Goal: Task Accomplishment & Management: Use online tool/utility

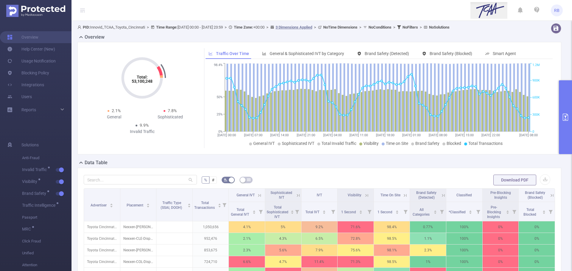
scroll to position [119, 0]
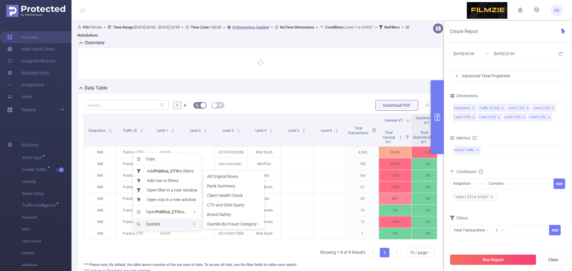
click at [166, 224] on div "Queries" at bounding box center [167, 225] width 68 height 10
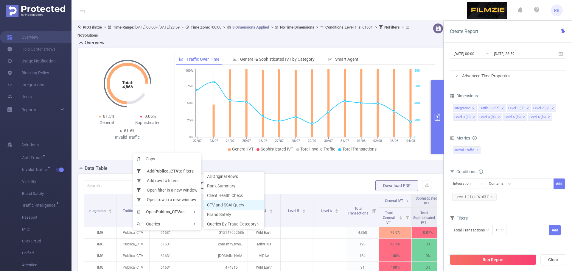
click at [224, 205] on span "CTV and SSAI Query" at bounding box center [225, 205] width 37 height 5
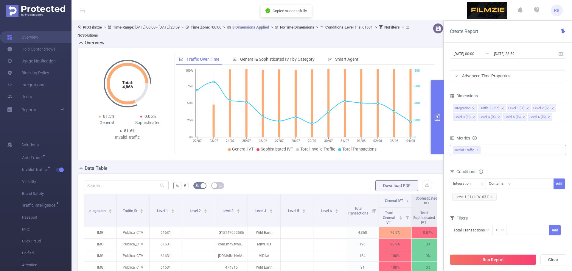
click at [486, 152] on div "Invalid Traffic ✕" at bounding box center [508, 150] width 116 height 10
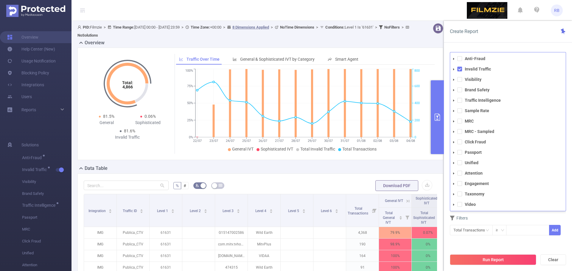
click at [498, 45] on div "Create Report PID 1000842 - Filmzie 1000842 - Filmzie Time Range 2025-07-22 00:…" at bounding box center [508, 146] width 128 height 250
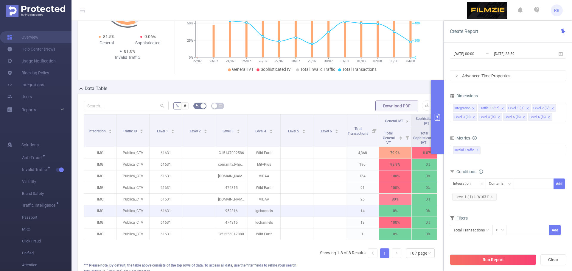
scroll to position [89, 0]
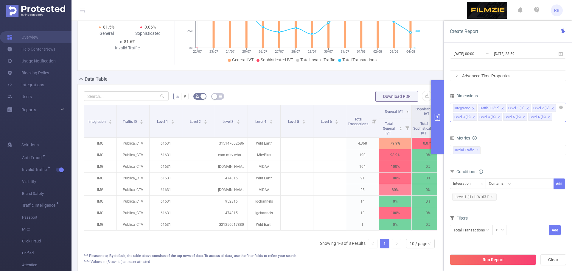
click at [522, 117] on icon "icon: close" at bounding box center [523, 117] width 3 height 3
click at [498, 117] on icon "icon: close" at bounding box center [498, 117] width 2 height 2
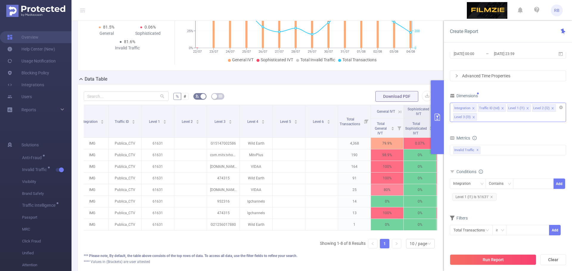
scroll to position [0, 0]
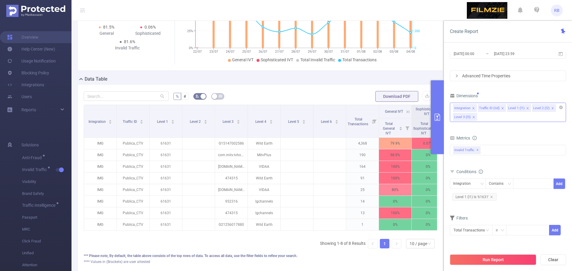
click at [551, 107] on icon "icon: close" at bounding box center [552, 108] width 3 height 3
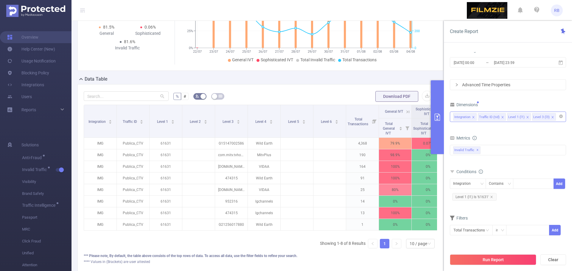
click at [494, 145] on div "Total General IVT Data Centers Disclosed Bots Known Crawlers Irregular Activity…" at bounding box center [508, 154] width 116 height 21
click at [557, 117] on input at bounding box center [558, 117] width 3 height 8
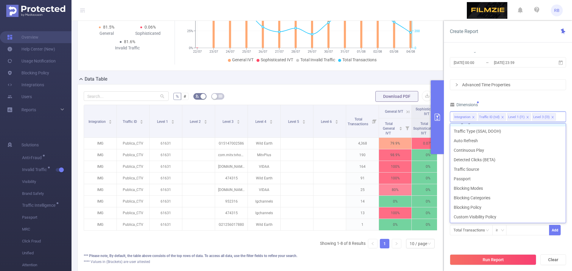
scroll to position [144, 0]
click at [466, 138] on li "Traffic Type (SSAI, DOOH)" at bounding box center [508, 138] width 116 height 10
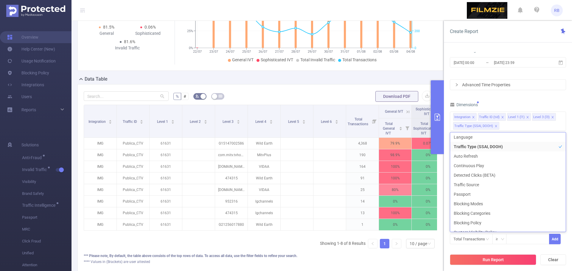
click at [511, 98] on div "PID 1000842 - Filmzie 1000842 - Filmzie Time Range 2025-07-22 00:00 _ 2025-08-0…" at bounding box center [508, 132] width 116 height 239
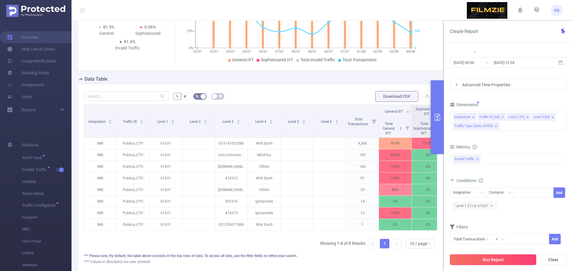
click at [487, 261] on button "Run Report" at bounding box center [493, 260] width 86 height 11
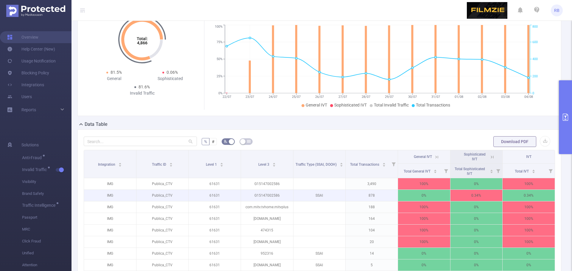
scroll to position [89, 0]
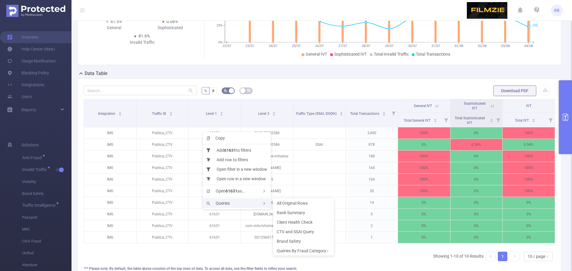
click at [231, 201] on div "Queries" at bounding box center [237, 204] width 68 height 10
click at [290, 239] on span "Brand Safety" at bounding box center [289, 241] width 24 height 5
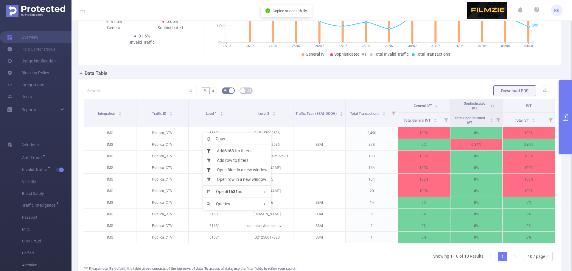
click at [232, 198] on ul "Copy Add 61631 to filters Add row to filters Open filter in a new window Open r…" at bounding box center [237, 171] width 68 height 77
click at [233, 204] on div "Queries" at bounding box center [237, 204] width 68 height 10
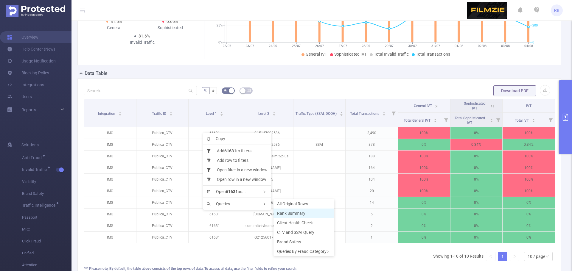
click at [294, 214] on span "Rank Summary" at bounding box center [291, 213] width 28 height 5
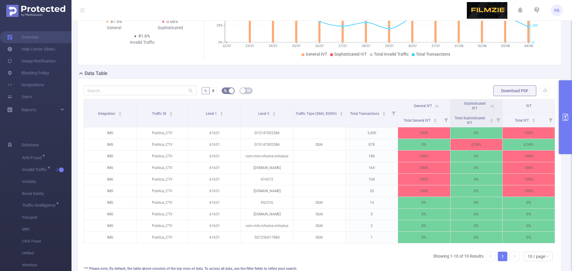
click at [561, 101] on button "primary" at bounding box center [565, 117] width 13 height 74
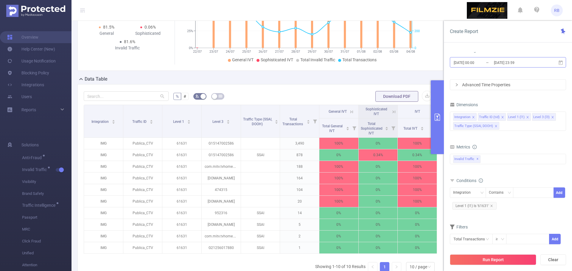
click at [482, 63] on input "2025-07-22 00:00" at bounding box center [477, 63] width 48 height 8
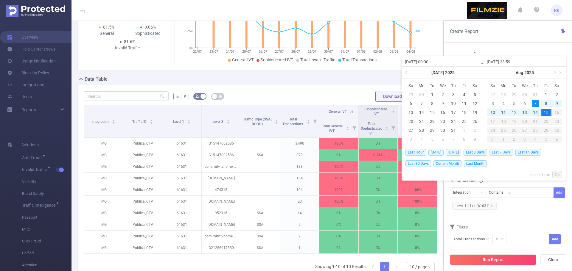
click at [497, 153] on span "Last 7 Days" at bounding box center [501, 152] width 24 height 7
type input "2025-08-07 00:00"
type input "[DATE] 23:59"
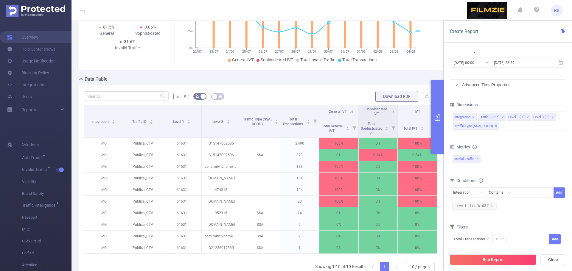
click at [493, 269] on div "Run Report Clear" at bounding box center [508, 260] width 128 height 23
click at [492, 262] on button "Run Report" at bounding box center [493, 260] width 86 height 11
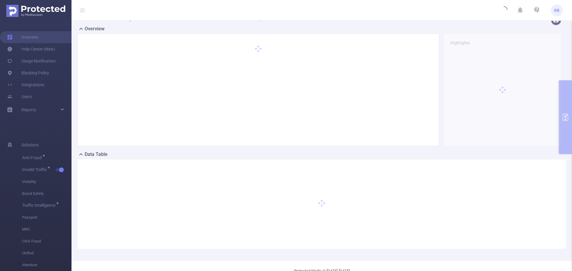
scroll to position [0, 0]
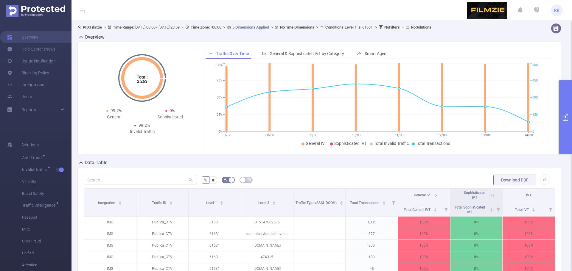
click at [436, 195] on icon at bounding box center [436, 195] width 5 height 5
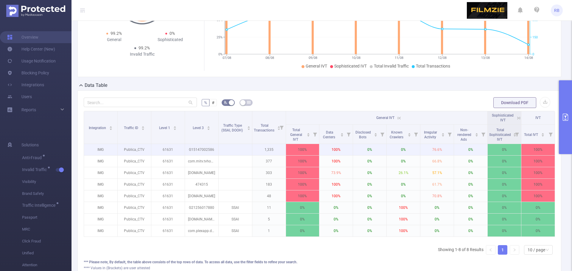
scroll to position [89, 0]
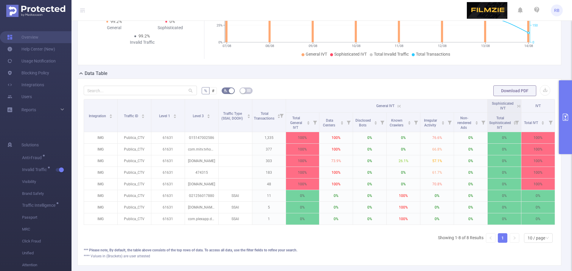
click at [572, 96] on button "primary" at bounding box center [565, 117] width 13 height 74
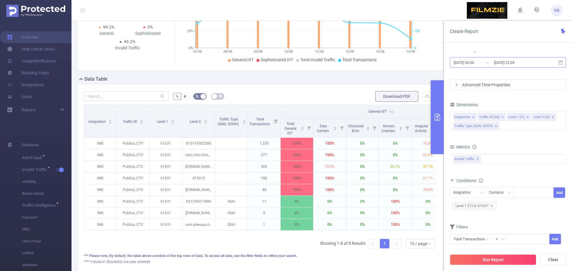
click at [503, 60] on input "[DATE] 23:59" at bounding box center [517, 63] width 48 height 8
click at [493, 39] on div "Create Report" at bounding box center [508, 32] width 128 height 22
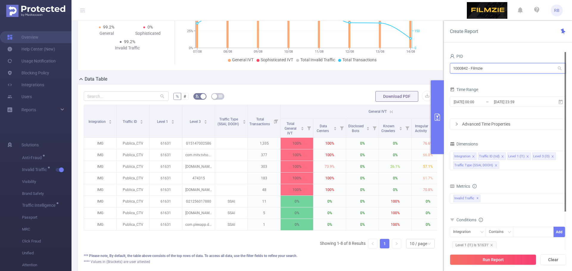
click at [471, 67] on input "1000842 - Filmzie" at bounding box center [508, 68] width 116 height 10
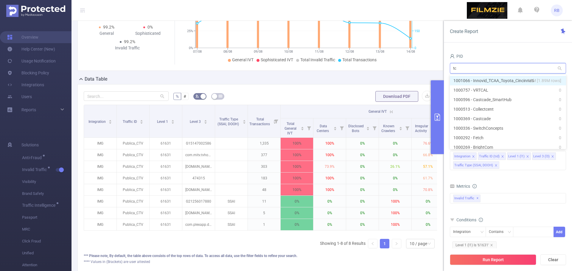
type input "tca"
click at [478, 86] on li "1000757 - VRTCAL 0" at bounding box center [508, 90] width 116 height 10
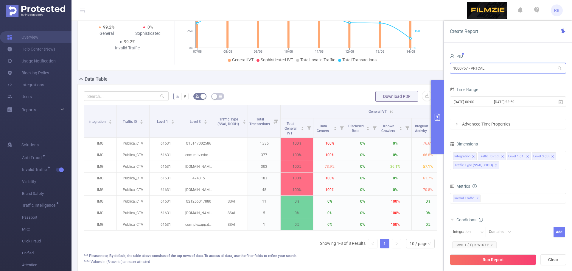
click at [481, 68] on input "1000757 - VRTCAL" at bounding box center [508, 68] width 116 height 10
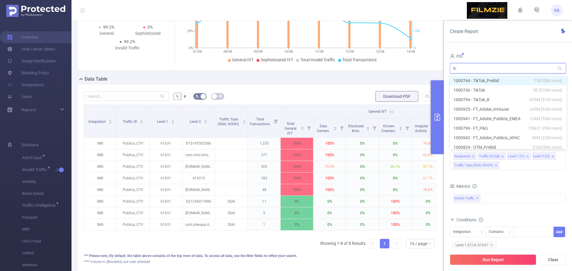
type input "tca"
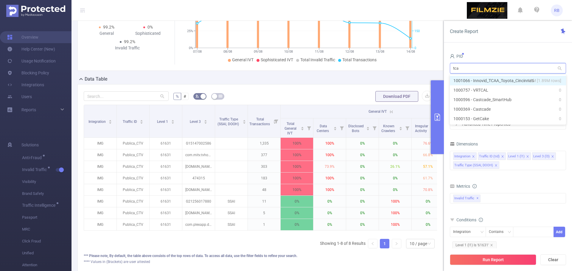
click at [483, 77] on li "1001066 - Innovid_TCAA_Toyota_Cincinnati 15M [1.89M rows]" at bounding box center [508, 81] width 116 height 10
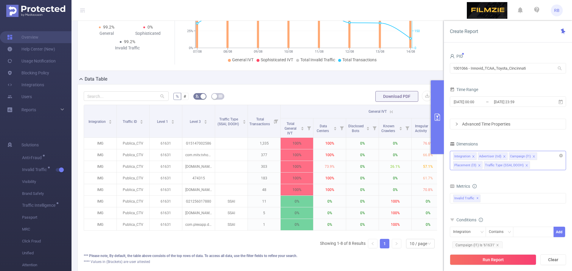
click at [525, 165] on icon "icon: close" at bounding box center [526, 165] width 2 height 2
click at [516, 165] on div "Integration Advertiser (tid) Campaign (l1) Placement (l3)" at bounding box center [508, 160] width 116 height 19
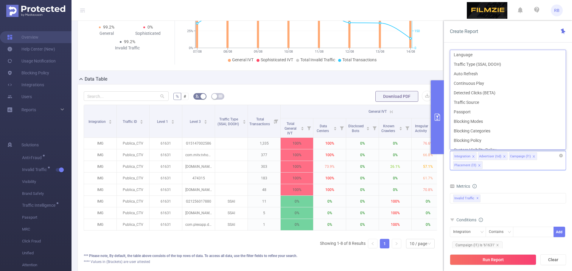
scroll to position [1, 0]
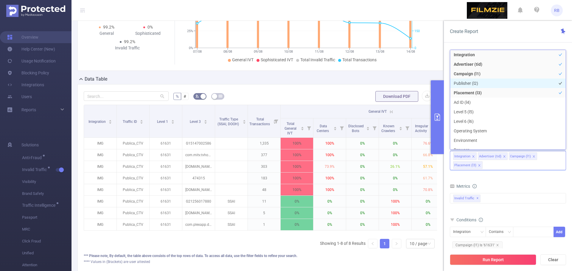
click at [488, 82] on li "Publisher (l2)" at bounding box center [508, 84] width 116 height 10
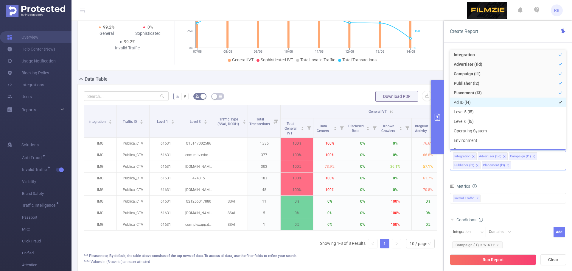
click at [479, 104] on li "Ad ID (l4)" at bounding box center [508, 103] width 116 height 10
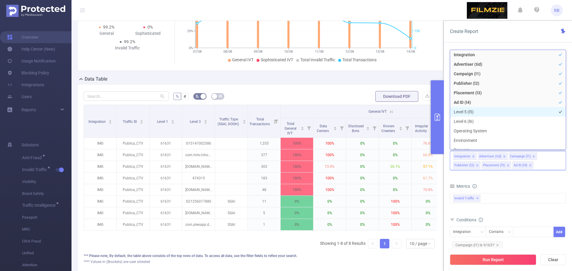
click at [477, 114] on li "Level 5 (l5)" at bounding box center [508, 112] width 116 height 10
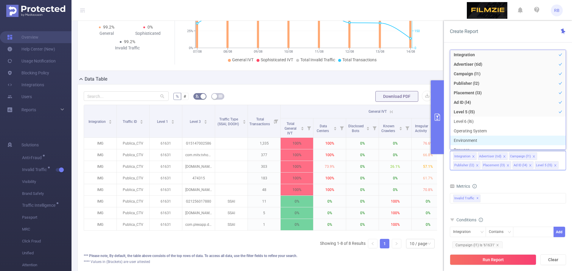
scroll to position [7, 0]
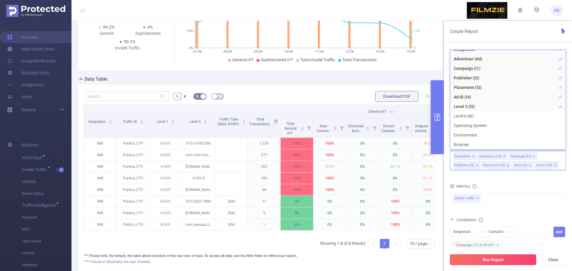
click at [482, 256] on button "Run Report" at bounding box center [493, 260] width 86 height 11
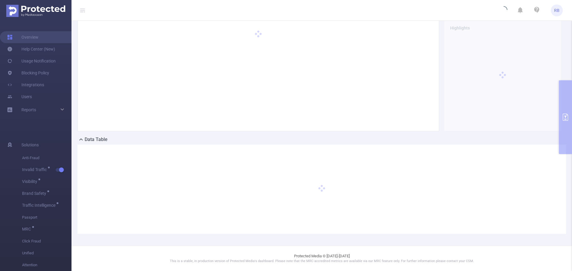
scroll to position [29, 0]
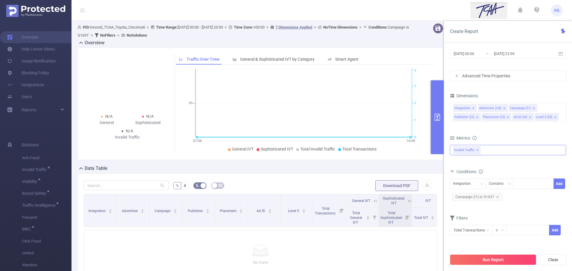
click at [500, 155] on div "Invalid Traffic ✕ Anti-Fraud Invalid Traffic Visibility Brand Safety Traffic In…" at bounding box center [508, 150] width 116 height 10
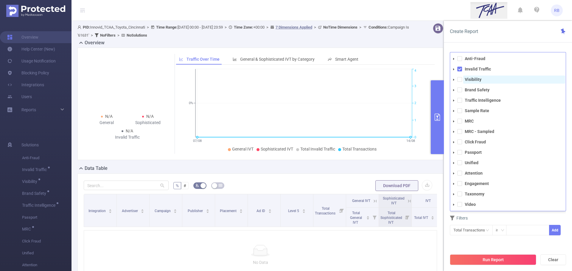
click at [471, 79] on strong "Visibility" at bounding box center [473, 79] width 17 height 5
click at [468, 89] on strong "Brand Safety" at bounding box center [477, 90] width 25 height 5
click at [470, 105] on ul "Anti-Fraud Invalid Traffic Visibility Brand Safety Traffic Intelligence Sample …" at bounding box center [508, 132] width 116 height 154
click at [470, 101] on strong "Traffic Intelligence" at bounding box center [483, 100] width 36 height 5
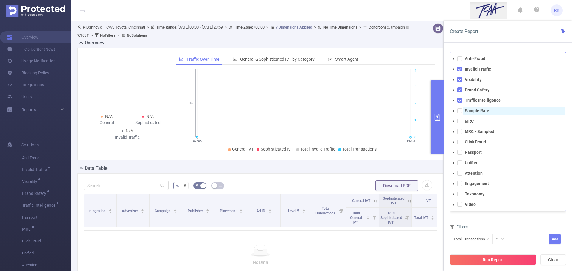
click at [470, 110] on strong "Sample Rate" at bounding box center [477, 110] width 24 height 5
click at [489, 232] on div "Filters" at bounding box center [508, 228] width 116 height 10
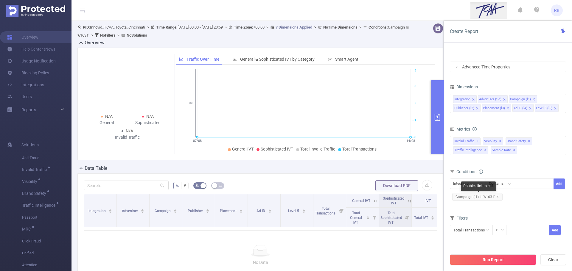
click at [497, 196] on icon "icon: close" at bounding box center [497, 197] width 3 height 3
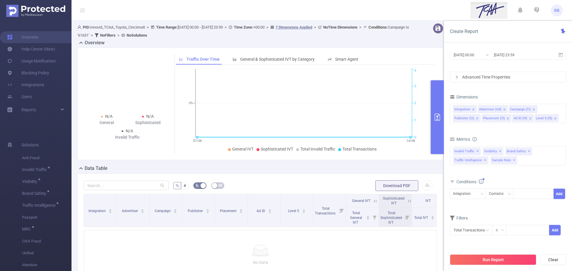
click at [506, 119] on icon "icon: close" at bounding box center [507, 118] width 3 height 3
click at [499, 119] on icon "icon: close" at bounding box center [499, 118] width 2 height 2
click at [499, 119] on li "Level 5 (l5)" at bounding box center [494, 118] width 24 height 8
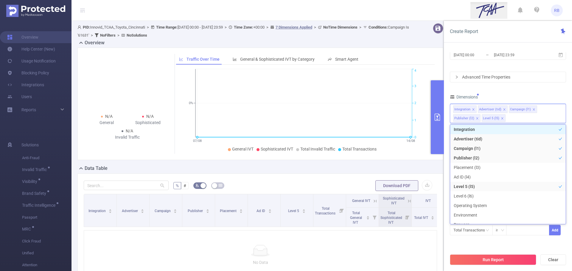
click at [501, 119] on icon "icon: close" at bounding box center [502, 118] width 2 height 2
click at [501, 119] on div "Integration Advertiser (tid) Campaign (l1) Publisher (l2)" at bounding box center [508, 113] width 116 height 19
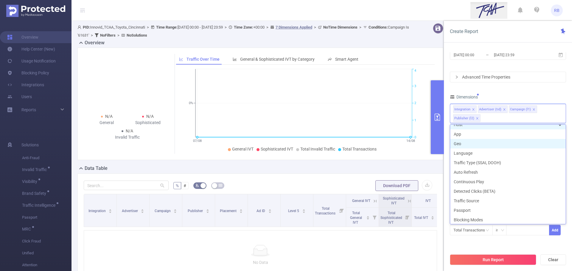
scroll to position [116, 0]
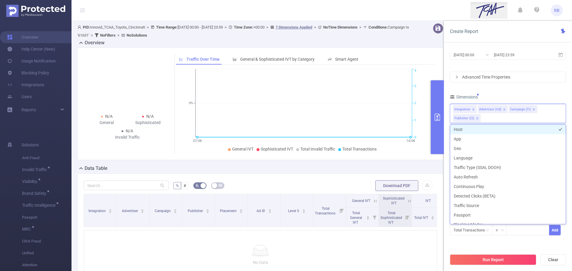
click at [468, 129] on li "Host" at bounding box center [508, 130] width 116 height 10
drag, startPoint x: 500, startPoint y: 98, endPoint x: 500, endPoint y: 94, distance: 4.5
click at [500, 98] on div "Dimensions" at bounding box center [508, 98] width 116 height 10
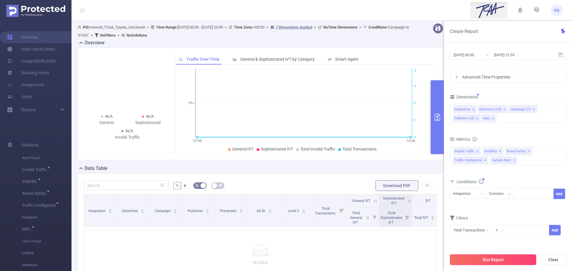
click at [472, 262] on button "Run Report" at bounding box center [493, 260] width 86 height 11
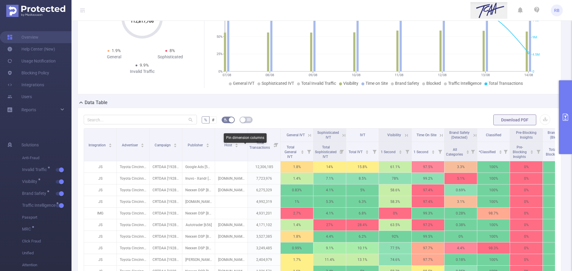
scroll to position [119, 0]
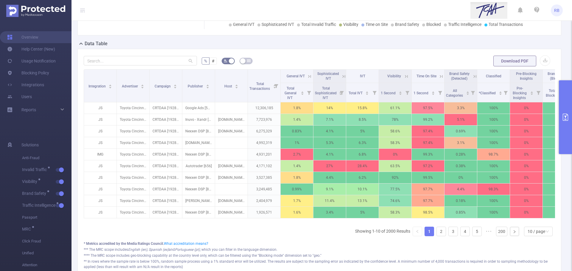
click at [569, 128] on button "primary" at bounding box center [565, 117] width 13 height 74
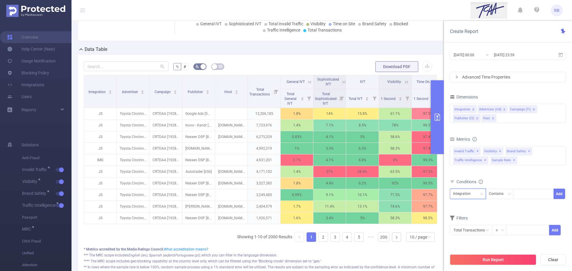
click at [466, 193] on div "Integration" at bounding box center [464, 194] width 22 height 10
click at [464, 239] on li "Publisher (l2)" at bounding box center [468, 235] width 36 height 10
click at [468, 189] on div "Publisher (l2)" at bounding box center [466, 194] width 26 height 10
click at [464, 244] on li "Host" at bounding box center [468, 245] width 36 height 10
click at [144, 63] on input "text" at bounding box center [126, 67] width 85 height 10
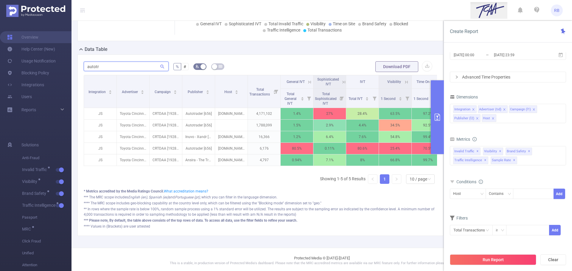
scroll to position [102, 0]
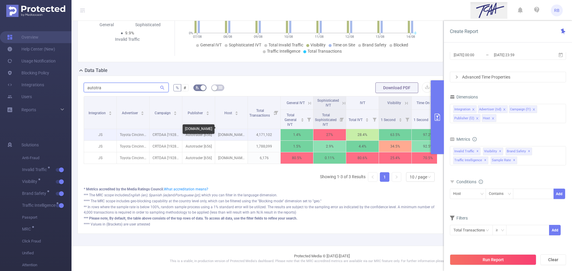
type input "autotra"
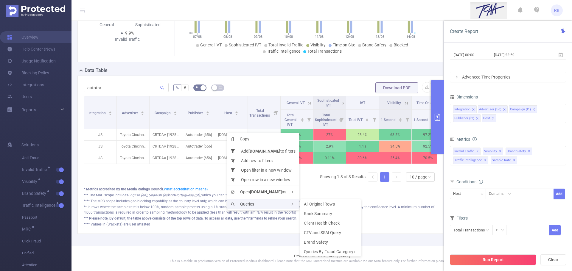
click at [250, 207] on div "Queries" at bounding box center [263, 205] width 72 height 10
click at [326, 213] on span "Rank Summary" at bounding box center [318, 213] width 28 height 5
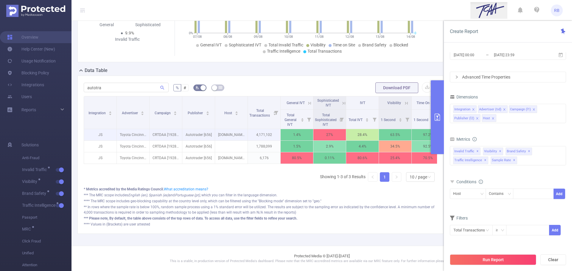
drag, startPoint x: 256, startPoint y: 131, endPoint x: 234, endPoint y: 132, distance: 21.8
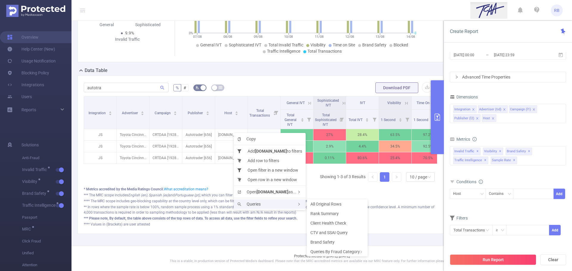
click at [250, 207] on div "Queries" at bounding box center [270, 205] width 72 height 10
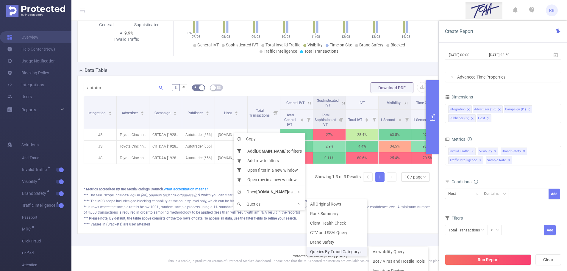
click at [332, 252] on div "Queries By Fraud Category" at bounding box center [337, 252] width 61 height 10
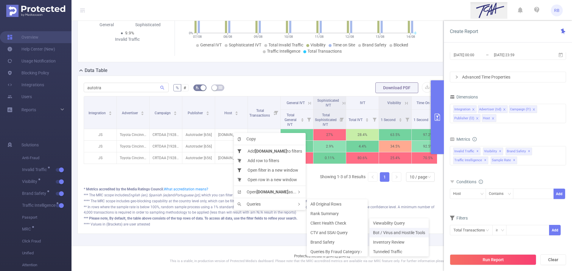
click at [381, 231] on span "Bot / Virus and Hostile Tools" at bounding box center [399, 233] width 52 height 5
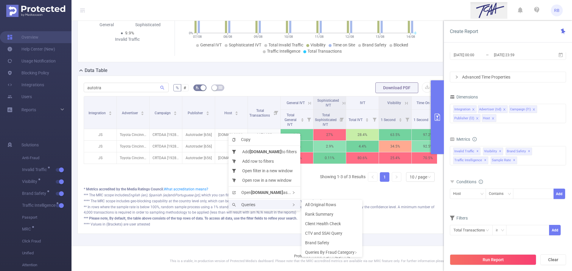
click at [248, 203] on span "Queries" at bounding box center [243, 205] width 23 height 5
click at [327, 231] on span "CTV and SSAI Query" at bounding box center [323, 233] width 37 height 5
